Goal: Information Seeking & Learning: Learn about a topic

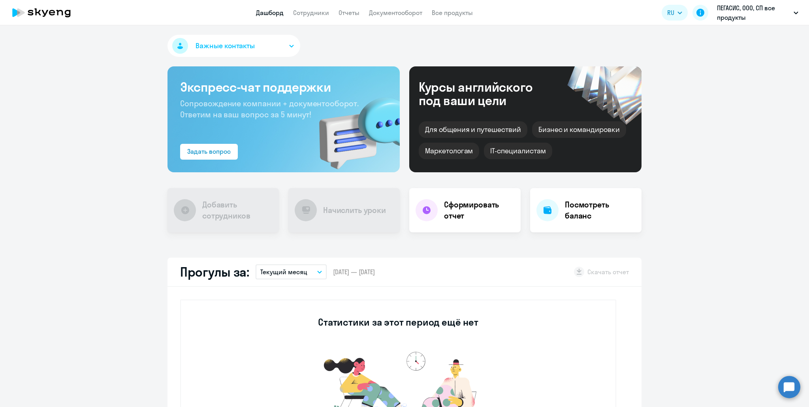
select select "30"
click at [302, 9] on link "Сотрудники" at bounding box center [311, 13] width 36 height 8
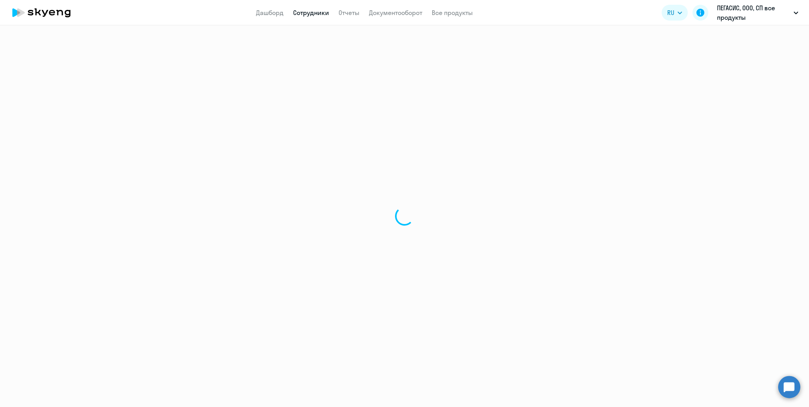
select select "30"
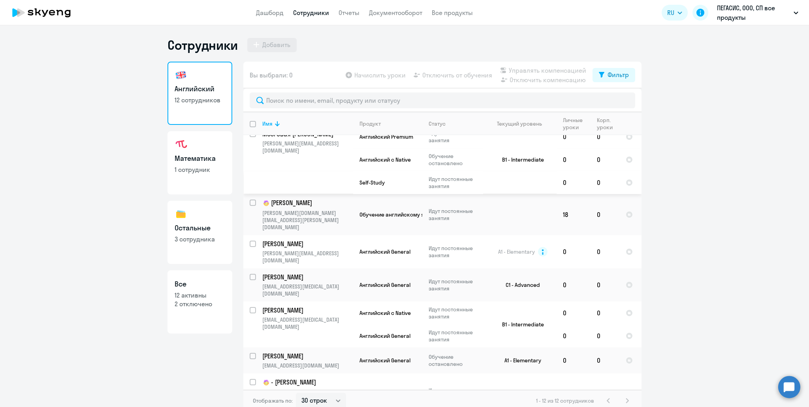
scroll to position [150, 0]
click at [280, 350] on p "[PERSON_NAME]" at bounding box center [306, 354] width 89 height 9
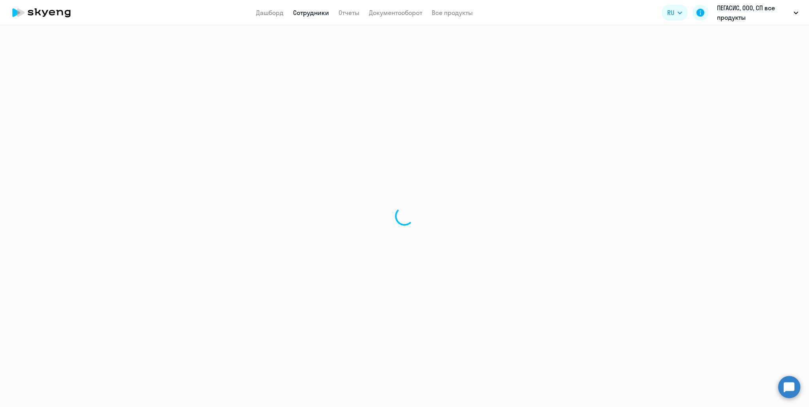
select select "english"
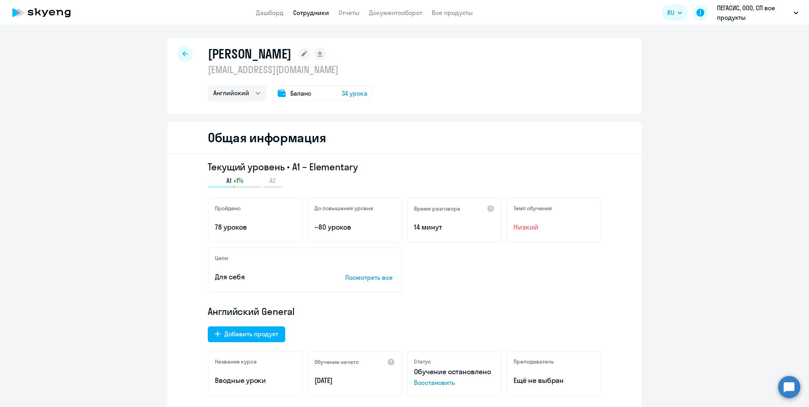
drag, startPoint x: 307, startPoint y: 165, endPoint x: 370, endPoint y: 167, distance: 62.5
click at [370, 167] on h3 "Текущий уровень • A1 – Elementary" at bounding box center [405, 166] width 394 height 13
copy h3 "Elementary"
